Goal: Task Accomplishment & Management: Use online tool/utility

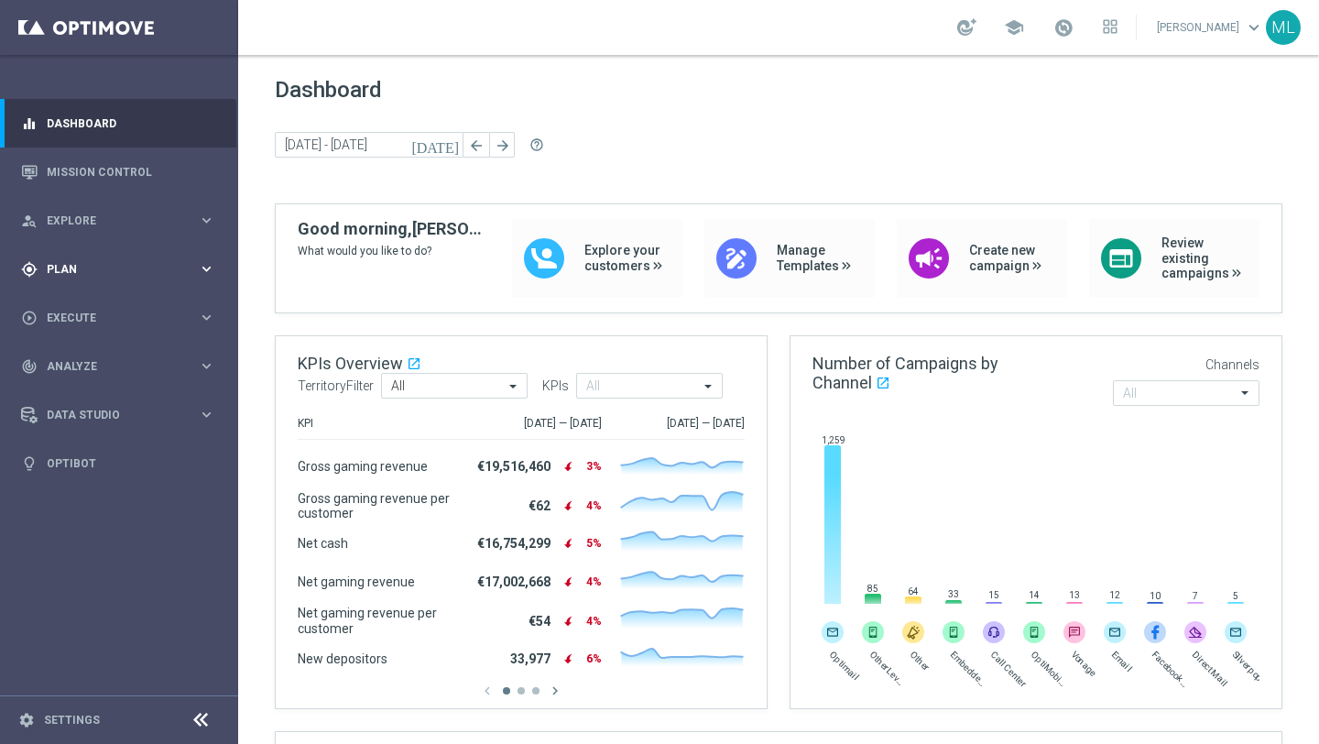
click at [213, 281] on div "gps_fixed Plan keyboard_arrow_right" at bounding box center [118, 269] width 236 height 49
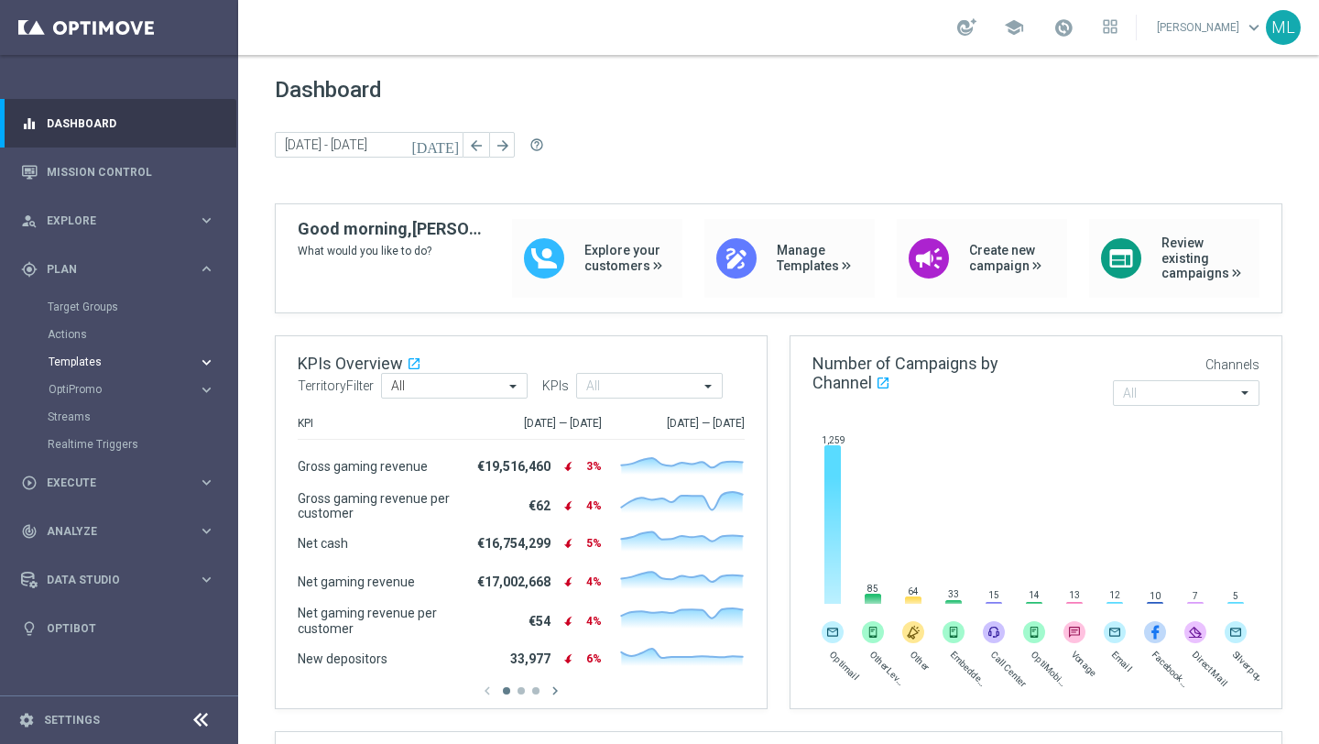
click at [208, 360] on icon "keyboard_arrow_right" at bounding box center [206, 362] width 17 height 17
click at [88, 390] on link "Optimail" at bounding box center [124, 389] width 134 height 15
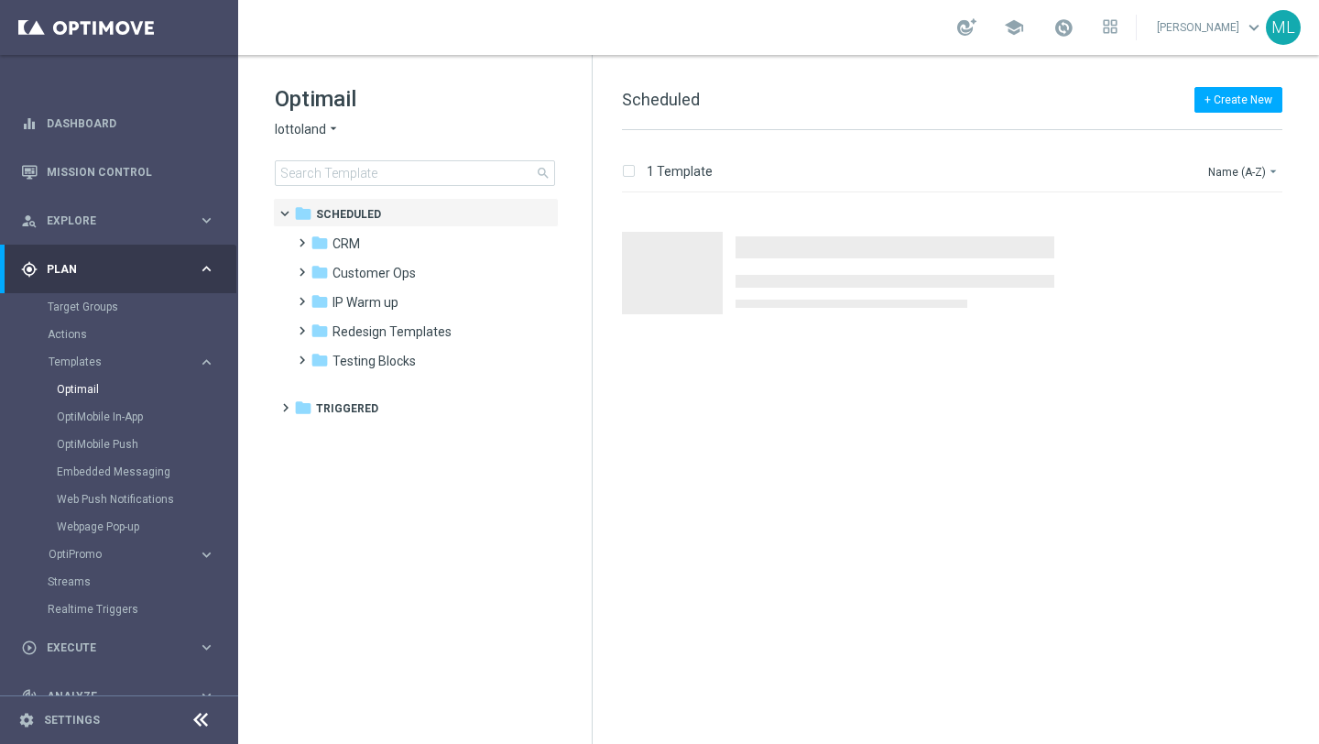
click at [323, 135] on span "lottoland" at bounding box center [300, 129] width 51 height 17
click at [0, 0] on span "KenoGO" at bounding box center [0, 0] width 0 height 0
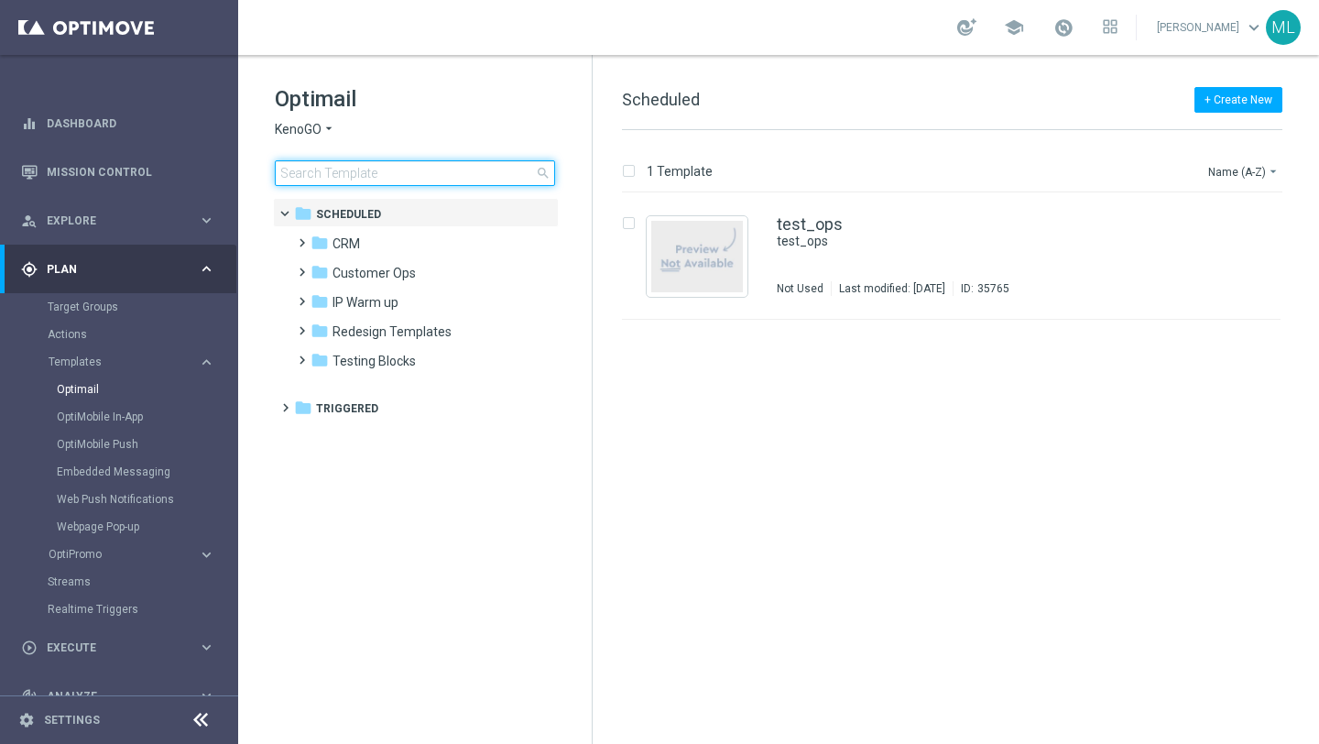
click at [364, 176] on input at bounding box center [415, 173] width 280 height 26
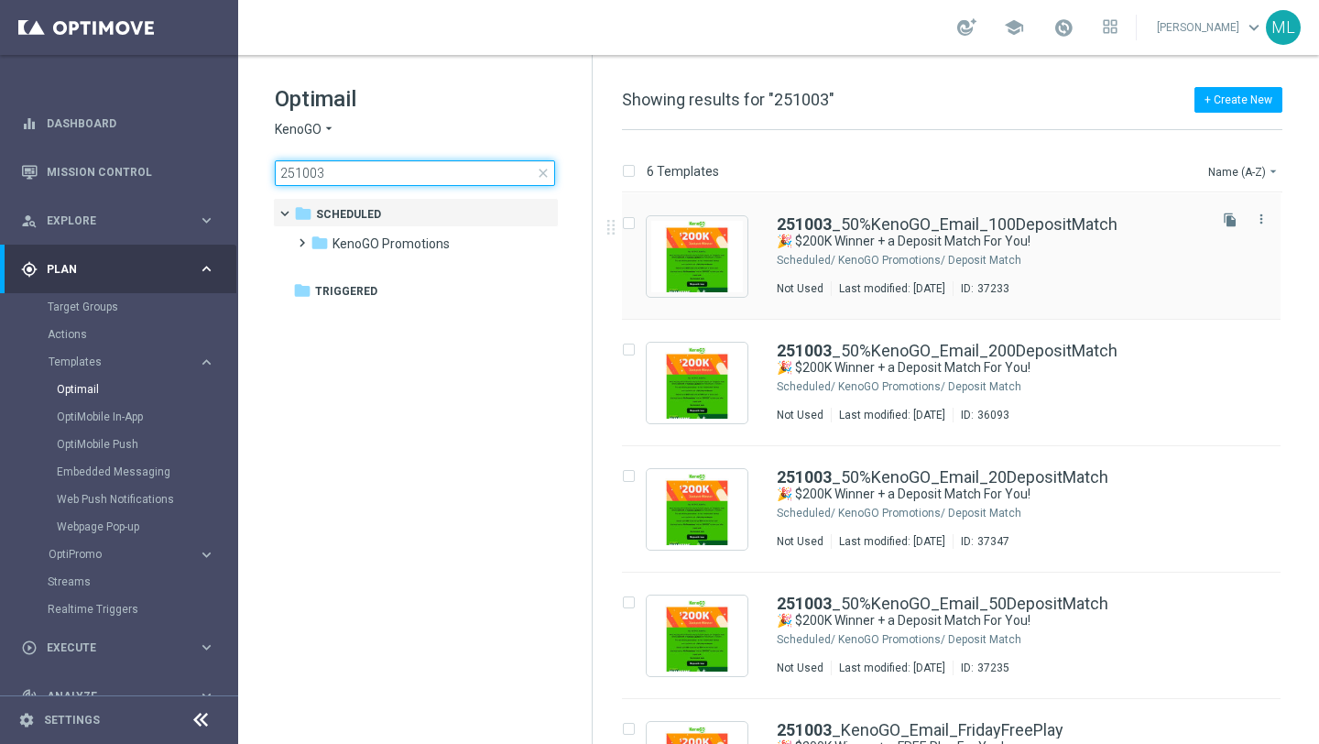
type input "251003"
click at [950, 257] on div "KenoGO Promotions/ Deposit Match" at bounding box center [1020, 260] width 365 height 15
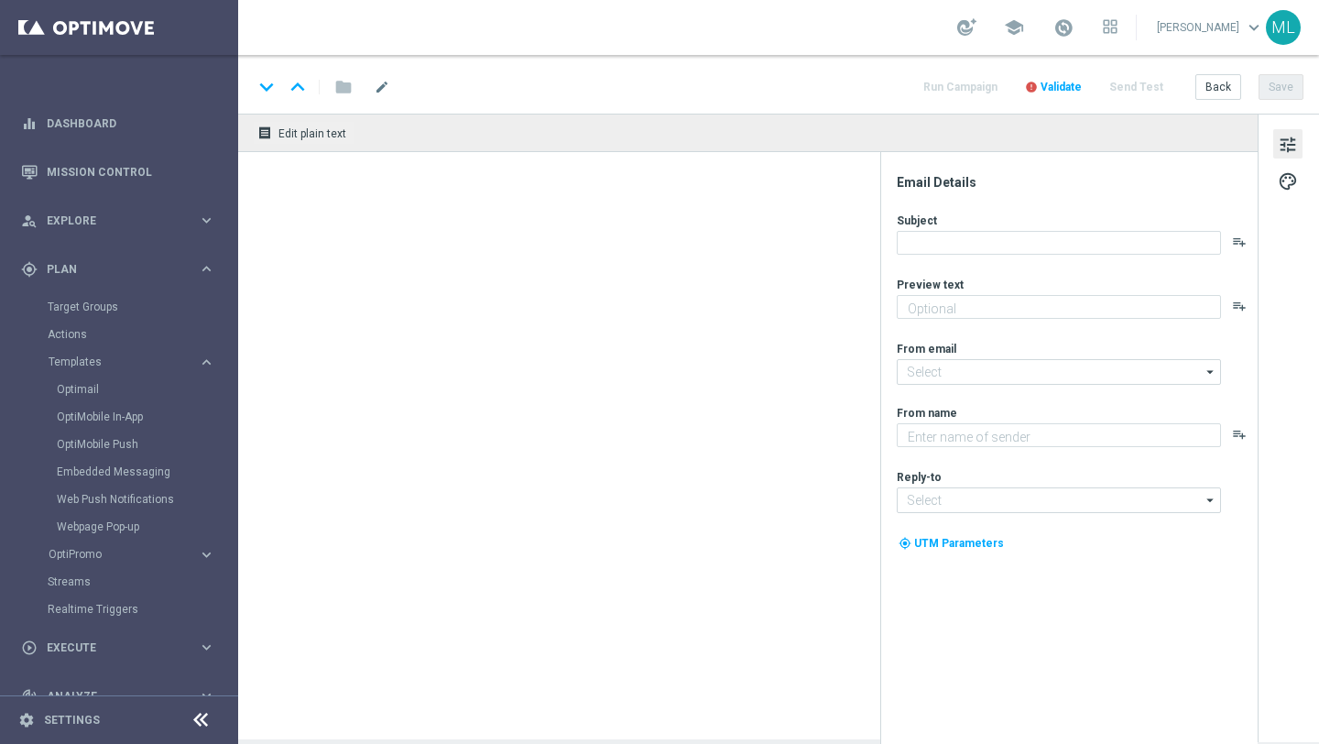
type textarea "Unlock your match inside!"
type input "mail@crm.kenogo.com.au"
type textarea "KenoGO"
type input "support@kenogo.com.au"
